Goal: Task Accomplishment & Management: Manage account settings

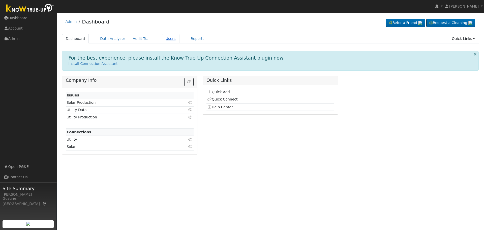
click at [164, 38] on link "Users" at bounding box center [171, 38] width 18 height 9
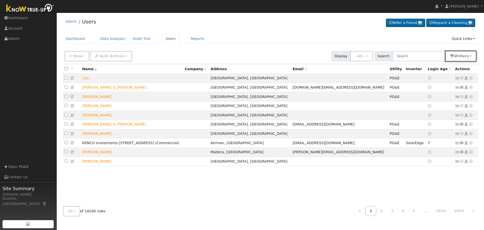
click at [460, 60] on button "0 Filter s" at bounding box center [461, 56] width 31 height 10
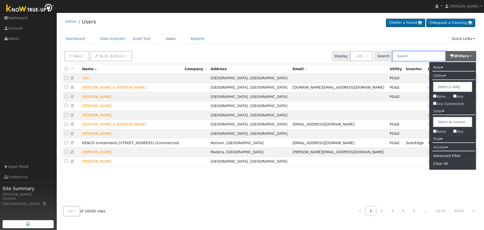
click at [429, 57] on input "text" at bounding box center [418, 56] width 53 height 10
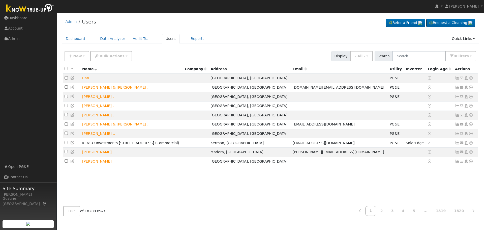
click at [426, 66] on th "Login Age" at bounding box center [439, 68] width 27 height 9
click at [427, 58] on input "text" at bounding box center [418, 56] width 53 height 10
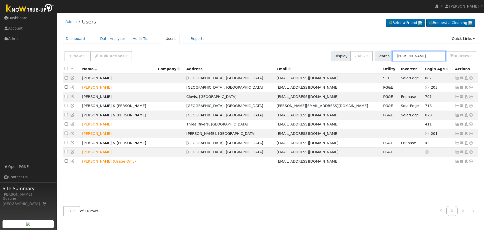
type input "balderas"
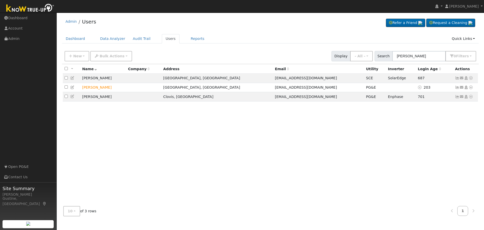
click at [411, 129] on div "All None All on page None on page Name Company Address Email Utility Inverter L…" at bounding box center [270, 133] width 417 height 138
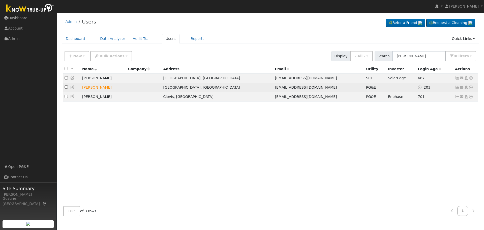
click at [456, 87] on icon at bounding box center [457, 87] width 5 height 4
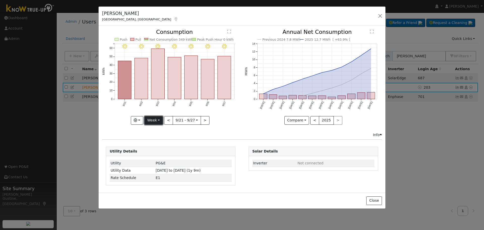
click at [160, 117] on button "Week" at bounding box center [153, 120] width 18 height 9
click at [151, 153] on link "Year" at bounding box center [162, 151] width 35 height 7
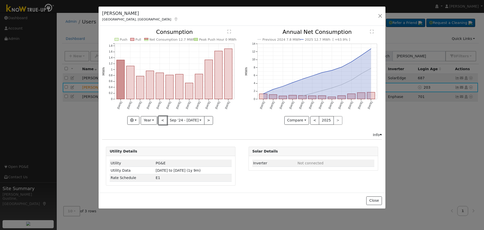
click at [164, 116] on button "<" at bounding box center [162, 120] width 9 height 9
type input "2023-09-01"
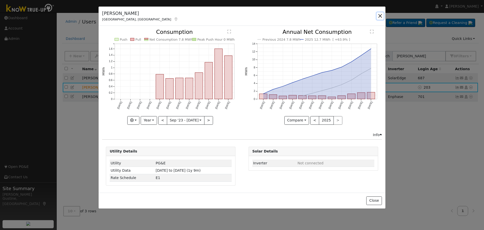
click at [378, 15] on button "button" at bounding box center [380, 15] width 7 height 7
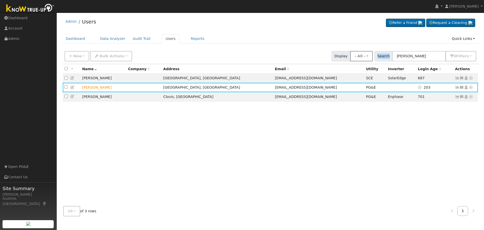
click at [363, 55] on div "New Add User Quick Add Quick Connect Quick Convert Lead Bulk Actions Send Email…" at bounding box center [271, 55] width 414 height 12
click at [415, 50] on div "New Add User Quick Add Quick Connect Quick Convert Lead Bulk Actions Send Email…" at bounding box center [271, 55] width 414 height 12
click at [415, 52] on input "balderas" at bounding box center [418, 56] width 53 height 10
click at [415, 53] on input "balderas" at bounding box center [418, 56] width 53 height 10
click at [417, 58] on input "balderas" at bounding box center [418, 56] width 53 height 10
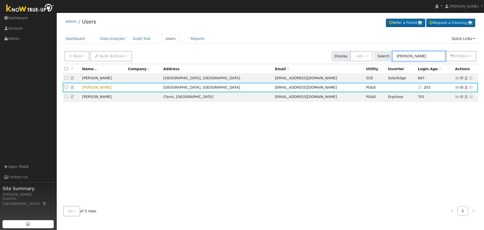
click at [417, 58] on input "balderas" at bounding box center [418, 56] width 53 height 10
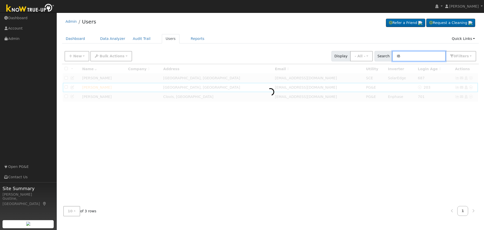
type input "I"
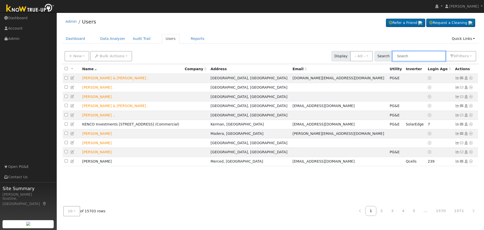
type input "I"
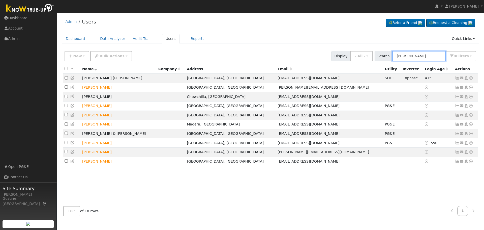
type input "ibarra"
click at [457, 135] on icon at bounding box center [457, 134] width 5 height 4
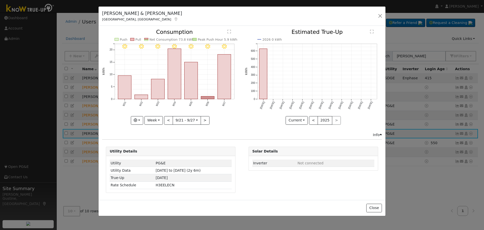
click at [228, 85] on rect "onclick=""" at bounding box center [224, 76] width 13 height 45
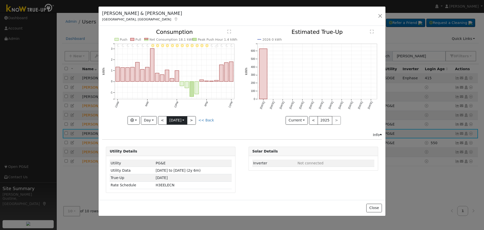
click at [168, 118] on input "2025-09-27" at bounding box center [177, 120] width 20 height 8
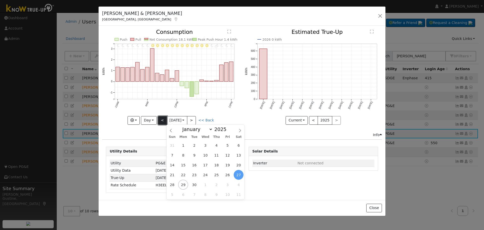
click at [165, 118] on button "<" at bounding box center [162, 120] width 9 height 9
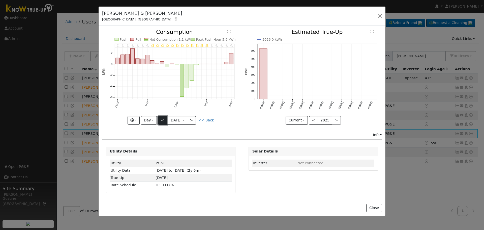
click at [164, 118] on button "<" at bounding box center [162, 120] width 9 height 9
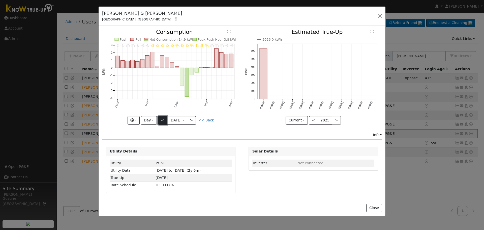
click at [164, 118] on button "<" at bounding box center [162, 120] width 9 height 9
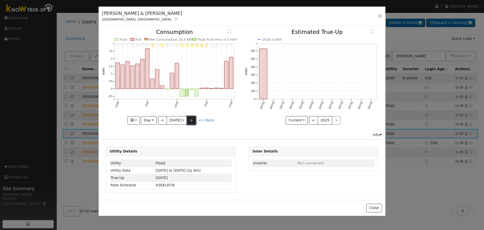
click at [193, 119] on button ">" at bounding box center [191, 120] width 9 height 9
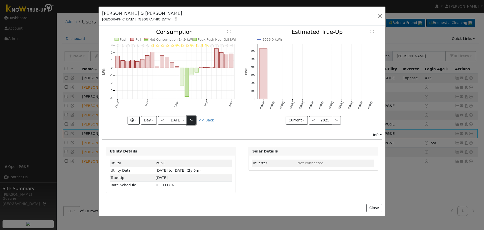
click at [193, 119] on button ">" at bounding box center [191, 120] width 9 height 9
type input "2025-09-26"
